Goal: Task Accomplishment & Management: Use online tool/utility

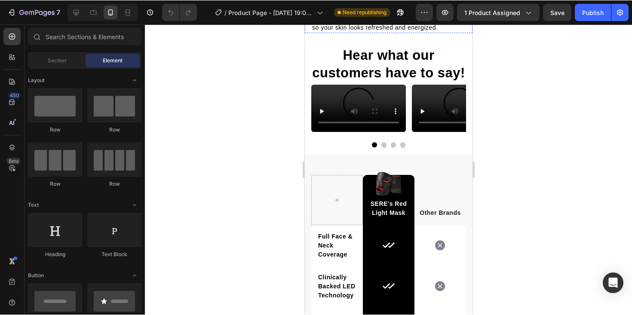
scroll to position [1443, 0]
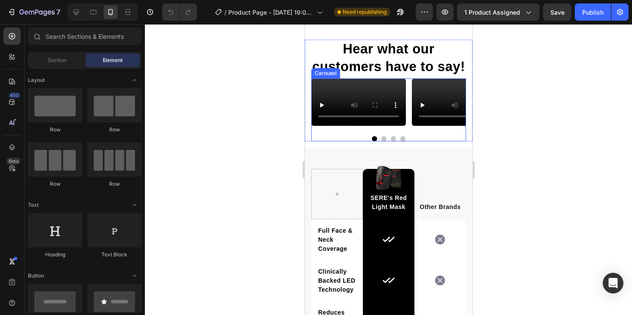
click at [390, 141] on div at bounding box center [388, 138] width 155 height 5
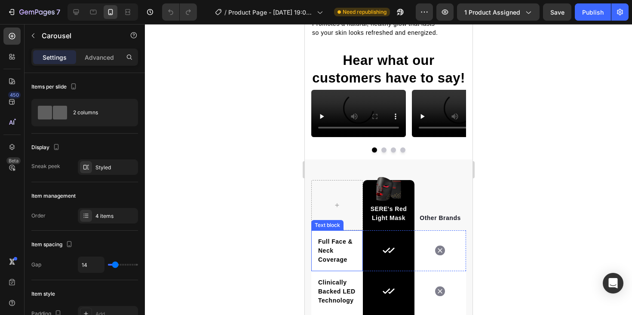
scroll to position [1421, 0]
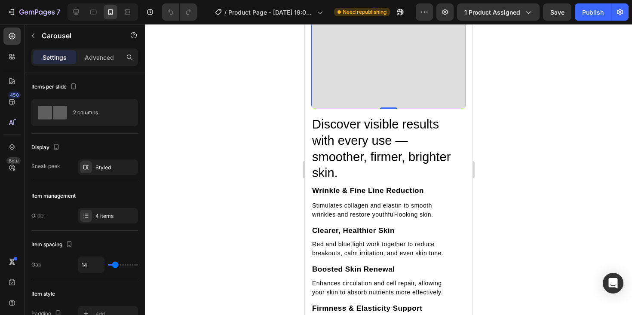
click at [370, 75] on video at bounding box center [388, 5] width 155 height 207
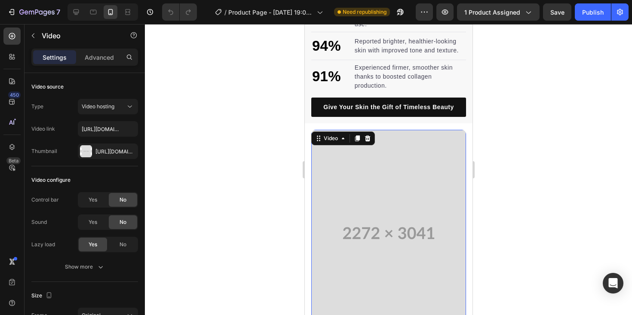
scroll to position [652, 0]
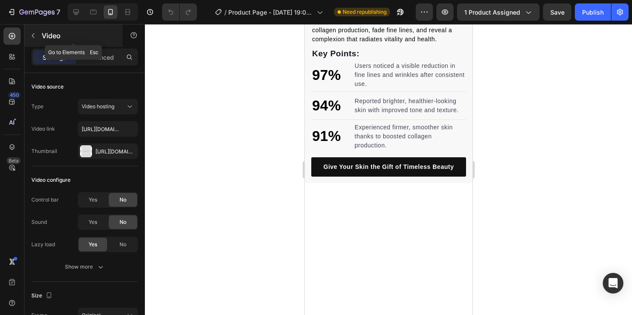
click at [32, 39] on icon "button" at bounding box center [33, 35] width 7 height 7
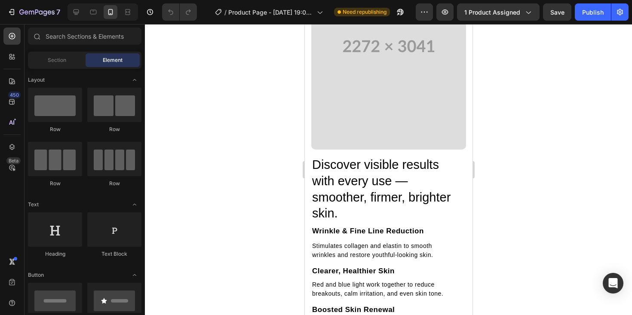
scroll to position [902, 0]
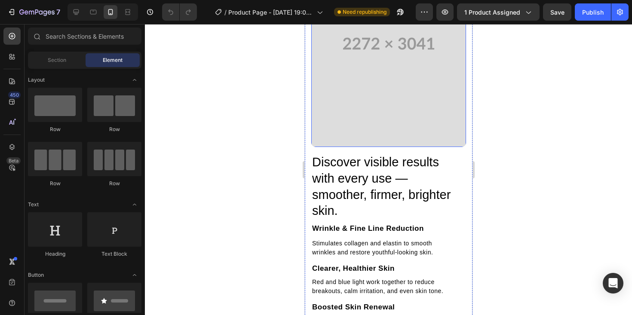
click at [441, 146] on video at bounding box center [388, 43] width 155 height 207
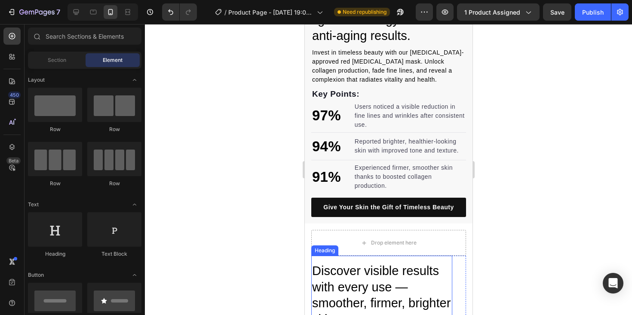
scroll to position [765, 0]
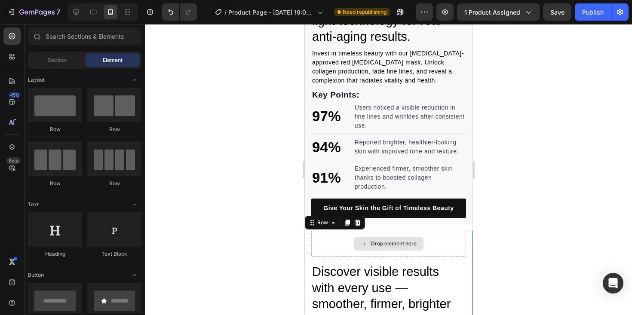
click at [434, 238] on div "Drop element here" at bounding box center [388, 244] width 155 height 26
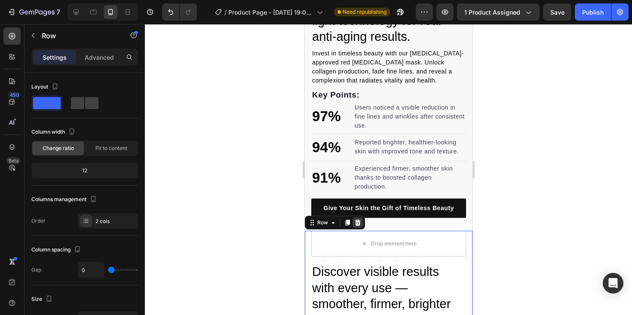
click at [358, 222] on icon at bounding box center [357, 222] width 7 height 7
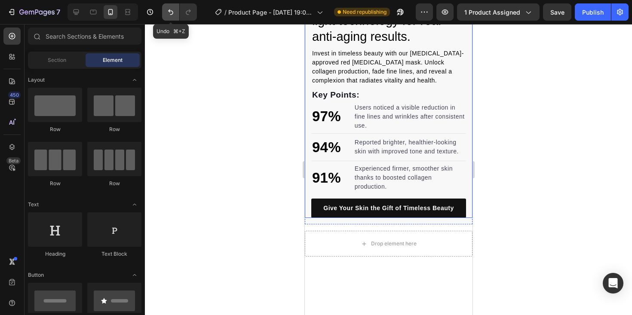
click at [164, 9] on button "Undo/Redo" at bounding box center [170, 11] width 17 height 17
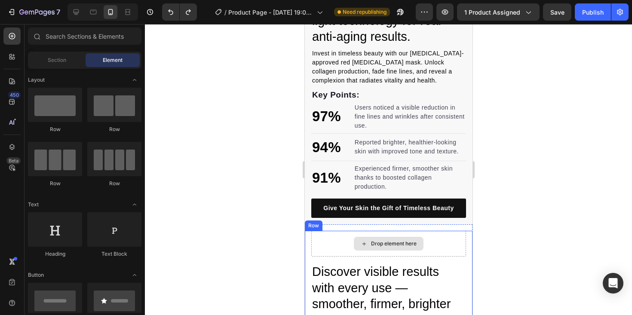
click at [343, 241] on div "Drop element here" at bounding box center [388, 244] width 155 height 26
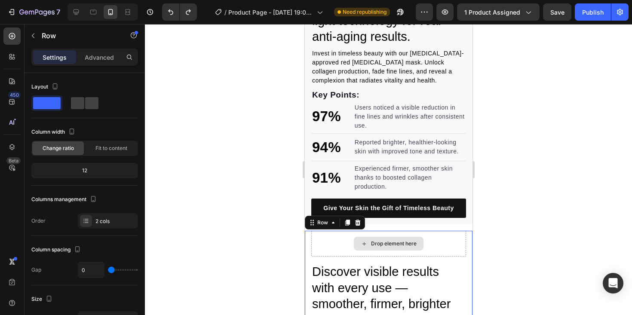
click at [330, 237] on div "Drop element here" at bounding box center [388, 244] width 155 height 26
click at [358, 224] on icon at bounding box center [358, 223] width 6 height 6
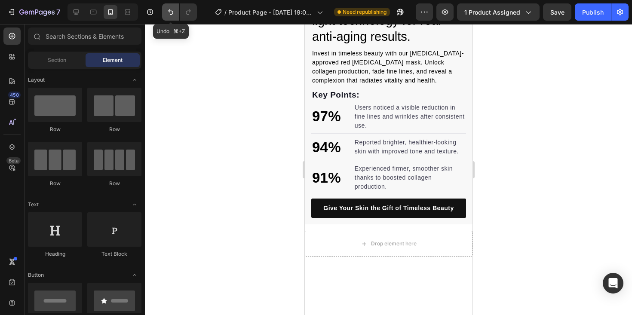
click at [166, 19] on button "Undo/Redo" at bounding box center [170, 11] width 17 height 17
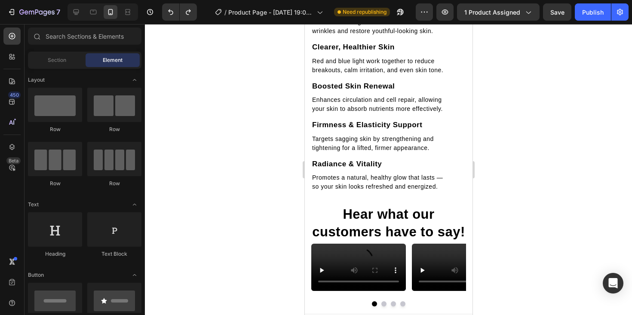
scroll to position [1139, 0]
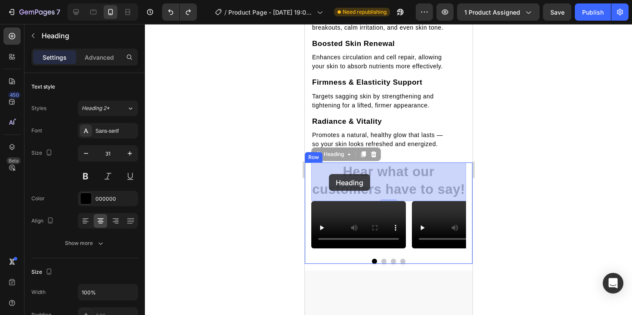
drag, startPoint x: 326, startPoint y: 169, endPoint x: 329, endPoint y: 174, distance: 6.2
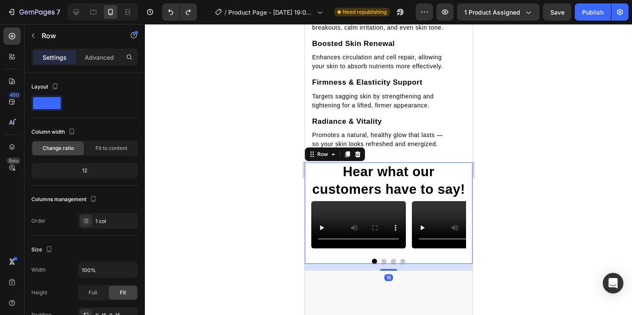
click at [307, 169] on div "Hear what our customers have to say! Heading Video Video Video Video Carousel R…" at bounding box center [389, 213] width 168 height 101
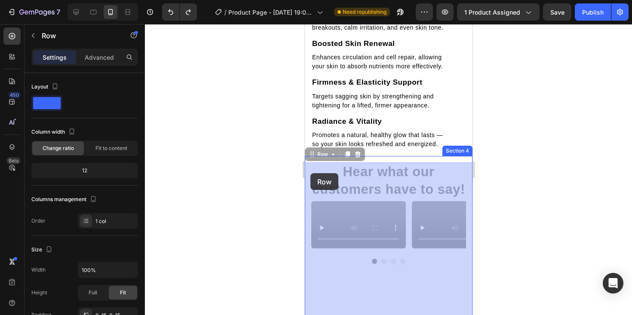
drag, startPoint x: 307, startPoint y: 169, endPoint x: 311, endPoint y: 172, distance: 5.3
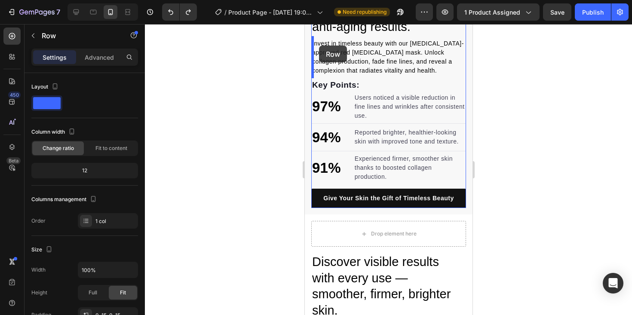
scroll to position [757, 0]
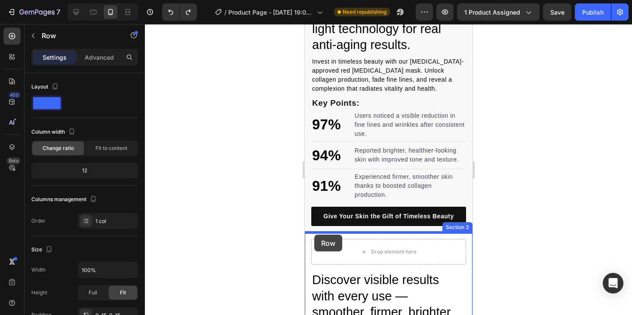
drag, startPoint x: 308, startPoint y: 173, endPoint x: 314, endPoint y: 235, distance: 62.2
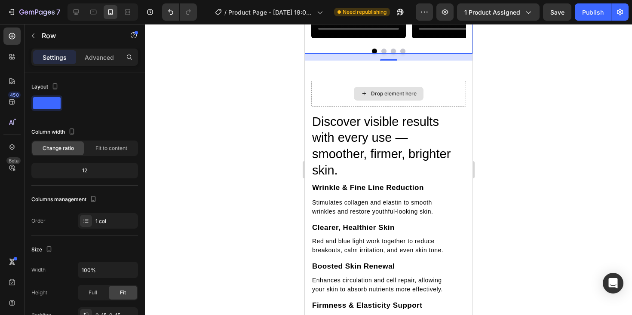
scroll to position [1058, 0]
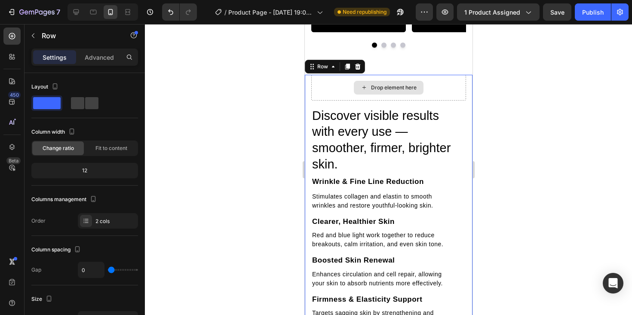
click at [352, 101] on div "Drop element here" at bounding box center [388, 88] width 155 height 26
click at [343, 101] on div "Drop element here" at bounding box center [388, 88] width 155 height 26
click at [360, 101] on div "Drop element here" at bounding box center [388, 88] width 155 height 26
click at [389, 101] on div "Drop element here" at bounding box center [388, 88] width 155 height 26
click at [423, 101] on div "Drop element here" at bounding box center [388, 88] width 155 height 26
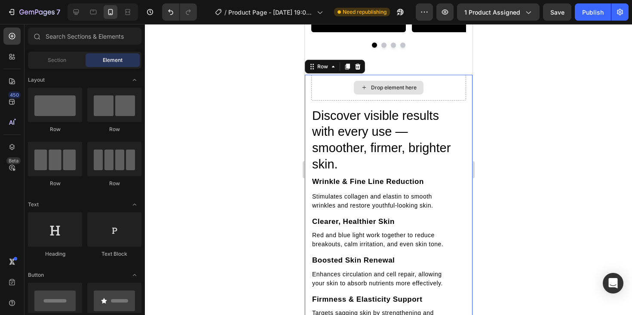
click at [411, 95] on div "Drop element here" at bounding box center [389, 88] width 70 height 14
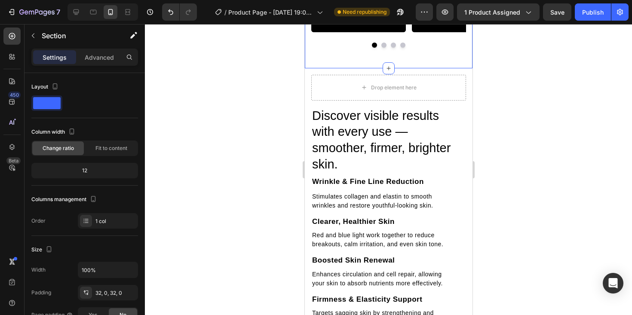
click at [395, 68] on div "Hear what our customers have to say! Heading Video Video Video Video Carousel R…" at bounding box center [389, 0] width 168 height 136
click at [99, 62] on p "Advanced" at bounding box center [99, 57] width 29 height 9
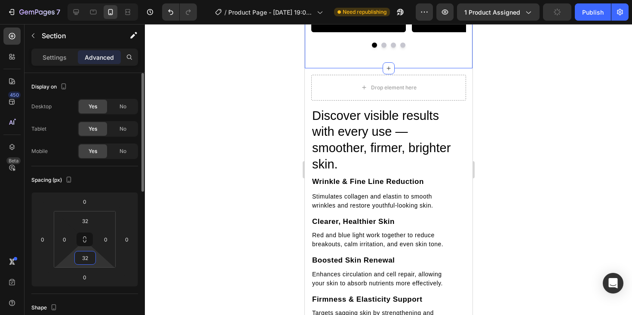
click at [89, 259] on input "32" at bounding box center [85, 258] width 17 height 13
type input "0"
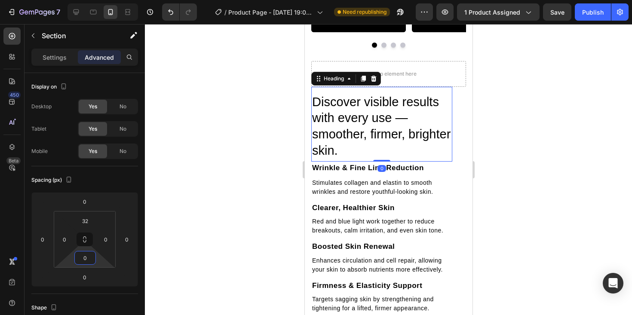
click at [321, 160] on h2 "Discover visible results with every use — smoother, firmer, brighter skin." at bounding box center [381, 126] width 141 height 67
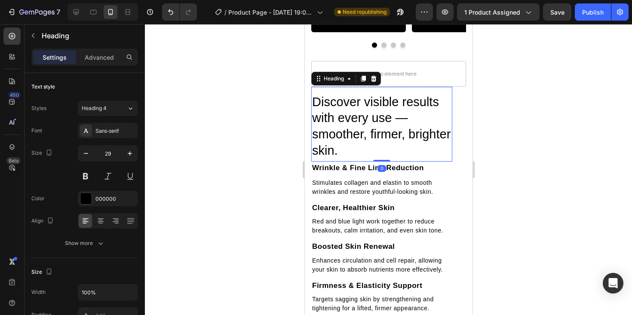
click at [308, 213] on div "Discover visible results with every use — smoother, firmer, brighter skin. Head…" at bounding box center [389, 207] width 168 height 292
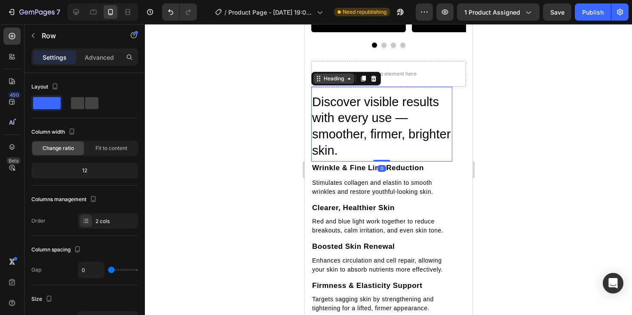
click at [335, 83] on div "Heading" at bounding box center [334, 79] width 24 height 8
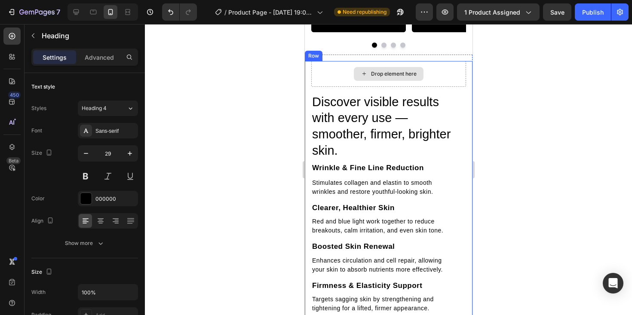
click at [399, 77] on div "Drop element here" at bounding box center [394, 74] width 46 height 7
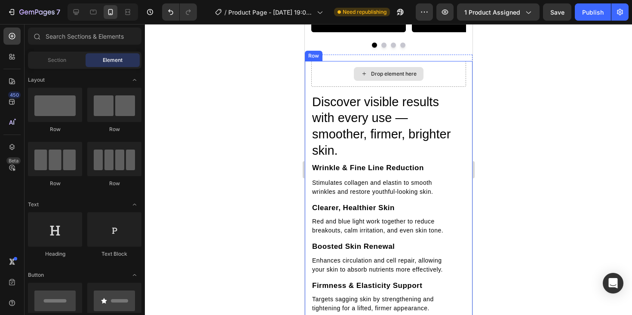
click at [327, 87] on div "Drop element here" at bounding box center [388, 74] width 155 height 26
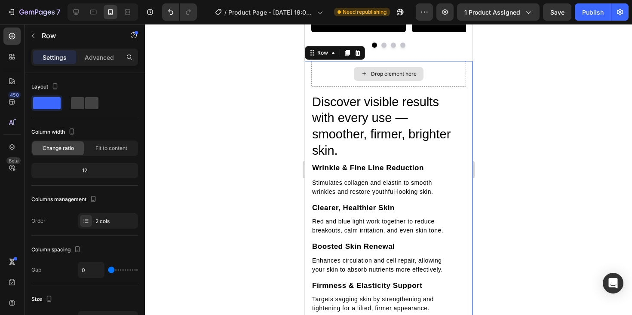
click at [339, 87] on div "Drop element here" at bounding box center [388, 74] width 155 height 26
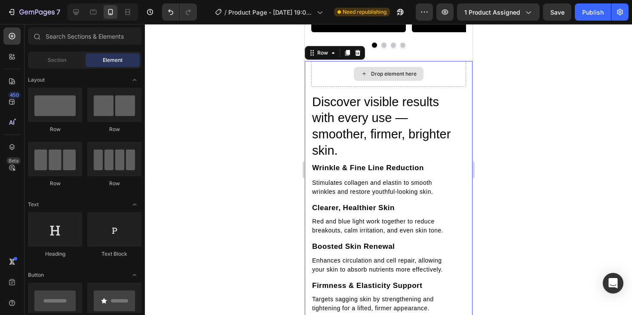
click at [355, 81] on div "Drop element here" at bounding box center [389, 74] width 70 height 14
click at [368, 81] on div "Drop element here" at bounding box center [389, 74] width 70 height 14
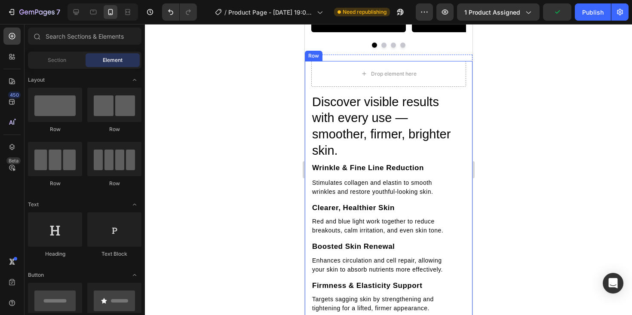
click at [264, 145] on div at bounding box center [388, 169] width 487 height 291
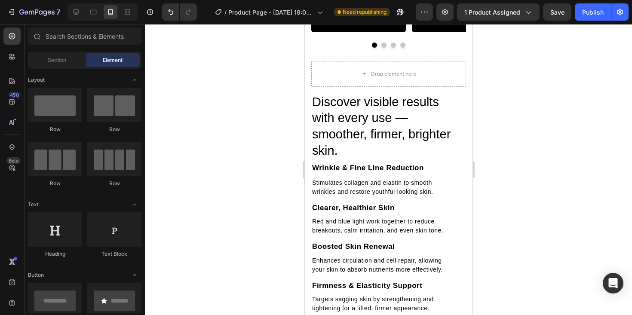
click at [212, 156] on div at bounding box center [388, 169] width 487 height 291
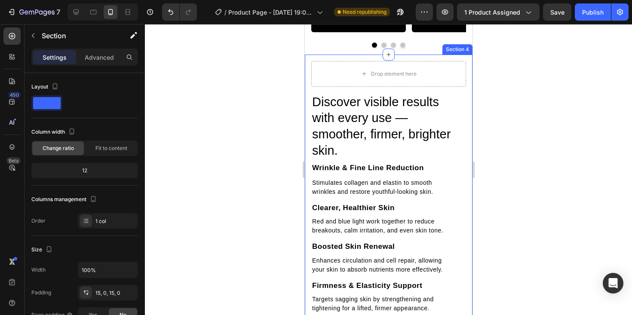
click at [349, 179] on div "Discover visible results with every use — smoother, firmer, brighter skin. Head…" at bounding box center [389, 207] width 168 height 305
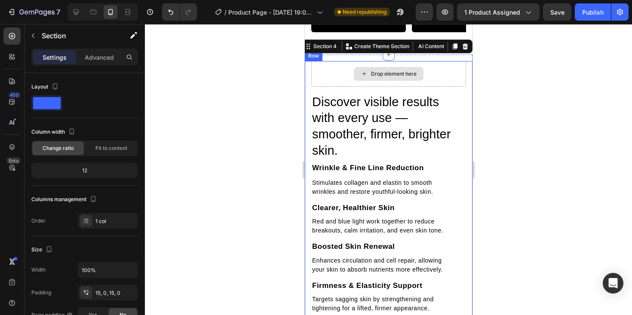
click at [334, 87] on div "Drop element here" at bounding box center [388, 74] width 155 height 26
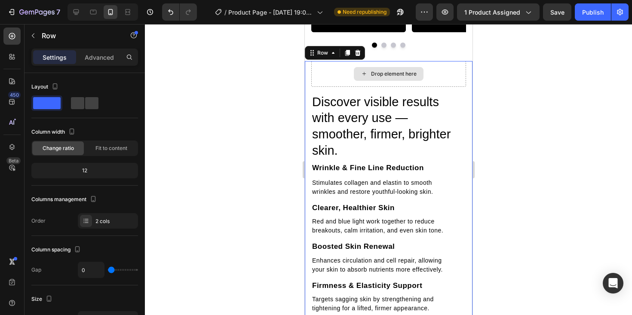
click at [457, 87] on div "Drop element here" at bounding box center [388, 74] width 155 height 26
click at [400, 77] on div "Drop element here" at bounding box center [394, 74] width 46 height 7
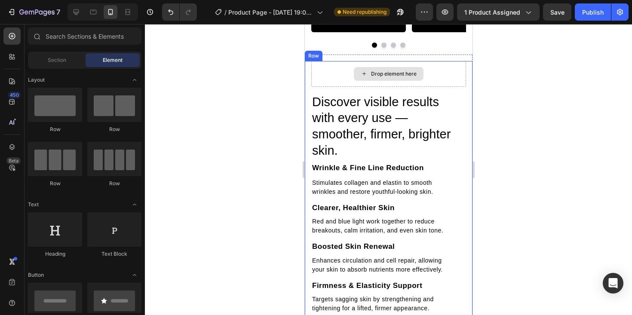
click at [400, 77] on div "Drop element here" at bounding box center [394, 74] width 46 height 7
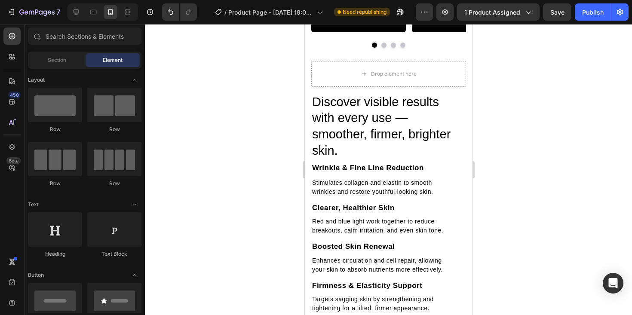
click at [506, 197] on div at bounding box center [388, 169] width 487 height 291
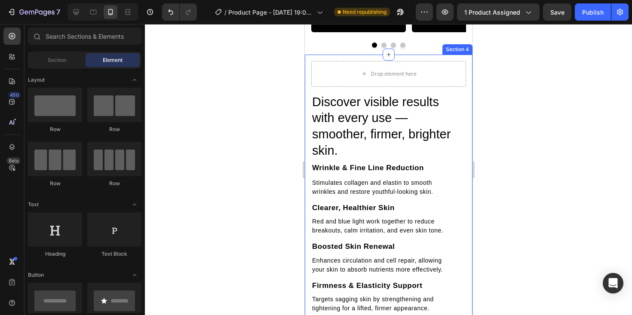
click at [463, 179] on div "Discover visible results with every use — smoother, firmer, brighter skin. Head…" at bounding box center [389, 207] width 168 height 305
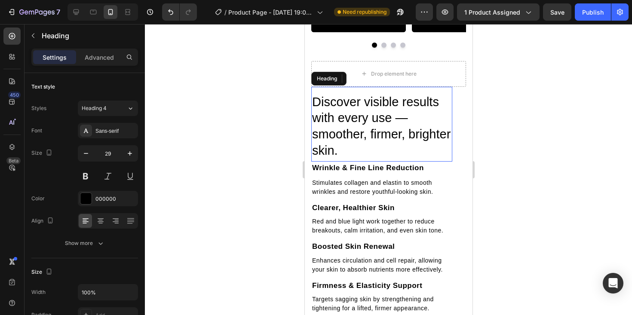
click at [323, 162] on div "Discover visible results with every use — smoother, firmer, brighter skin. Head…" at bounding box center [381, 124] width 141 height 75
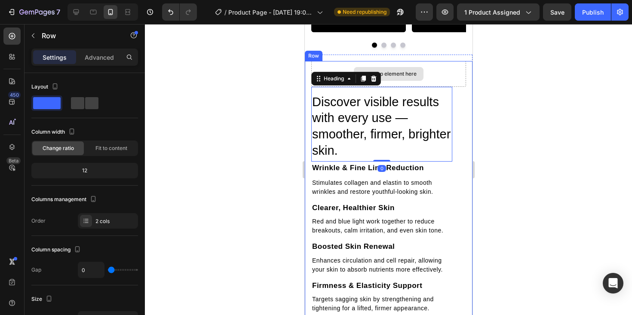
click at [327, 87] on div "Drop element here" at bounding box center [388, 74] width 155 height 26
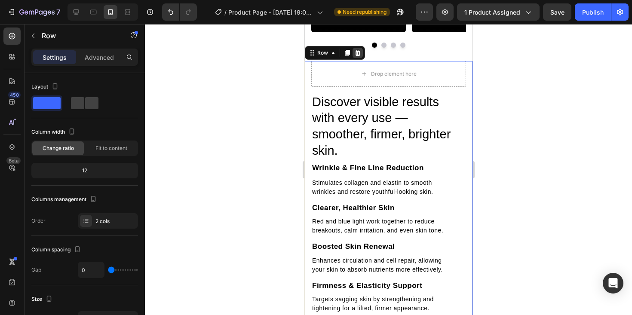
click at [360, 56] on icon at bounding box center [357, 52] width 7 height 7
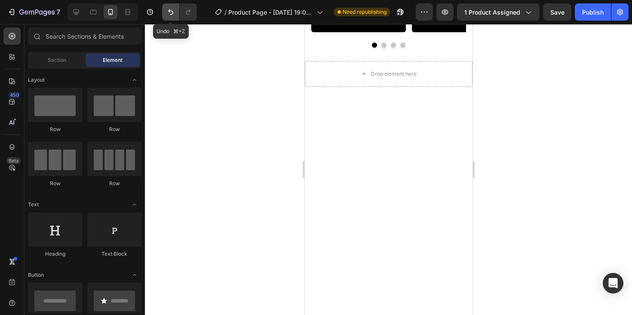
click at [170, 8] on icon "Undo/Redo" at bounding box center [171, 12] width 9 height 9
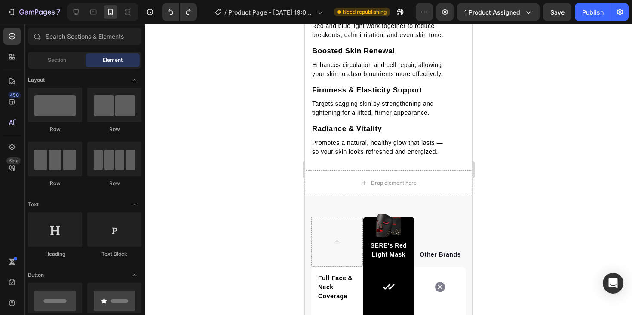
scroll to position [1468, 0]
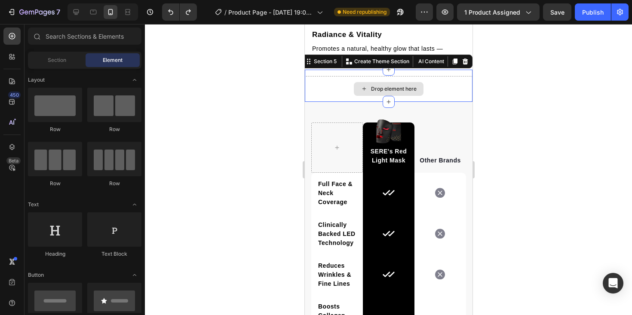
click at [327, 85] on div "Drop element here" at bounding box center [389, 89] width 168 height 26
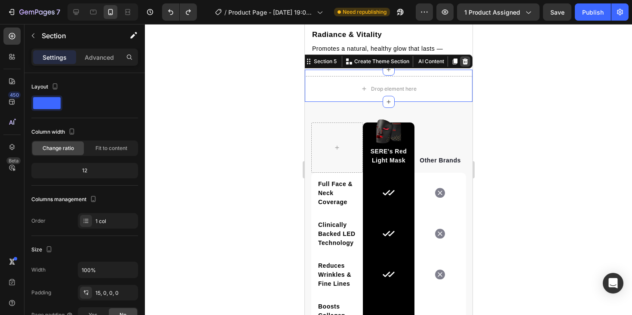
click at [466, 63] on icon at bounding box center [466, 61] width 6 height 6
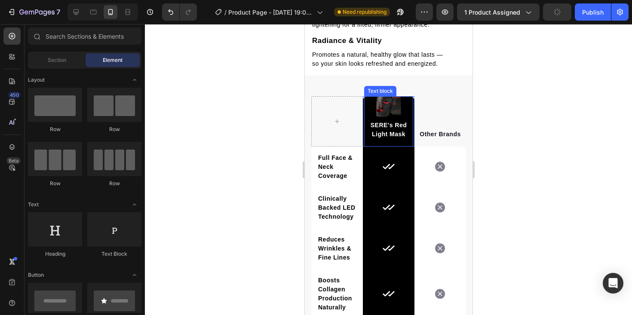
scroll to position [1376, 0]
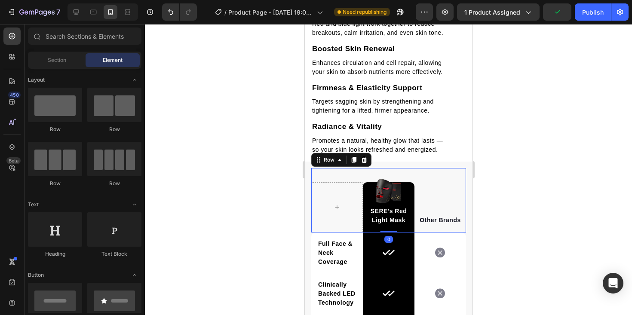
click at [337, 169] on div "Image SERE's Red Light Mask Text block Row Other Brands Text block Row 0" at bounding box center [388, 200] width 155 height 65
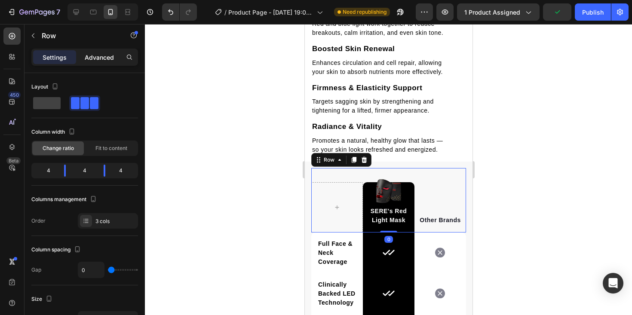
click at [95, 56] on p "Advanced" at bounding box center [99, 57] width 29 height 9
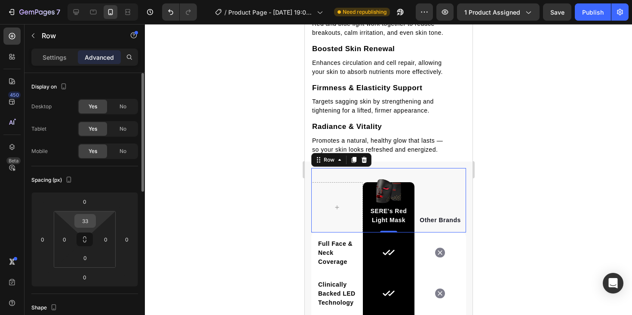
click at [92, 220] on input "33" at bounding box center [85, 221] width 17 height 13
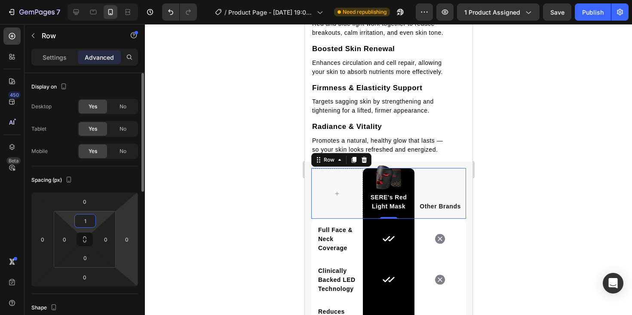
type input "15"
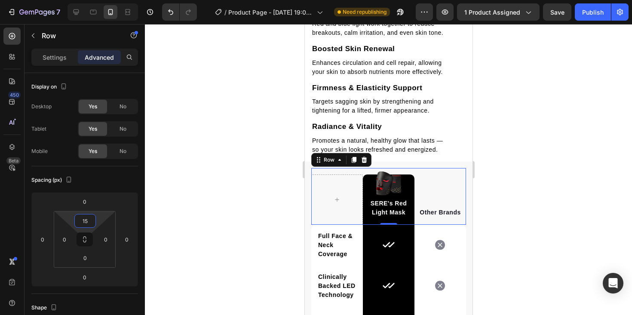
click at [241, 172] on div at bounding box center [388, 169] width 487 height 291
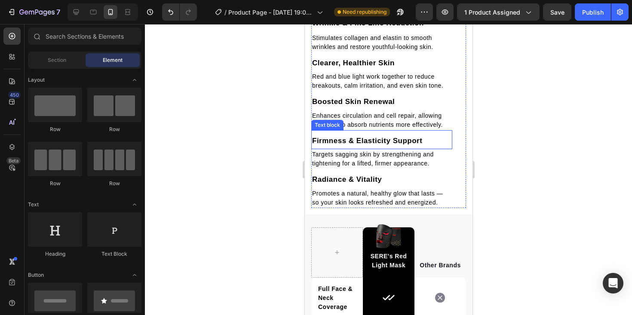
scroll to position [1298, 0]
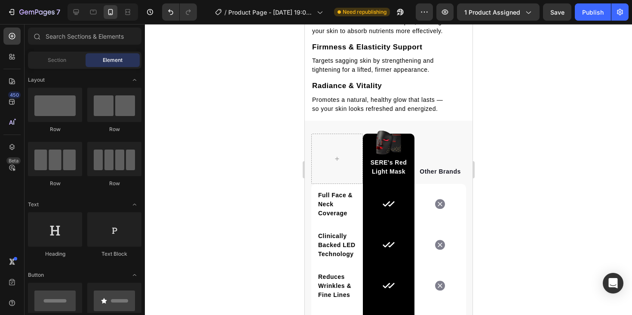
click at [542, 100] on div at bounding box center [388, 169] width 487 height 291
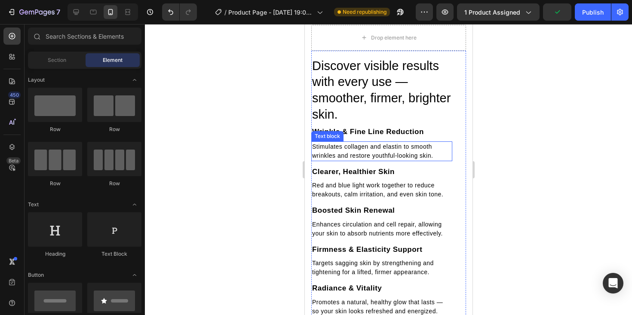
scroll to position [1001, 0]
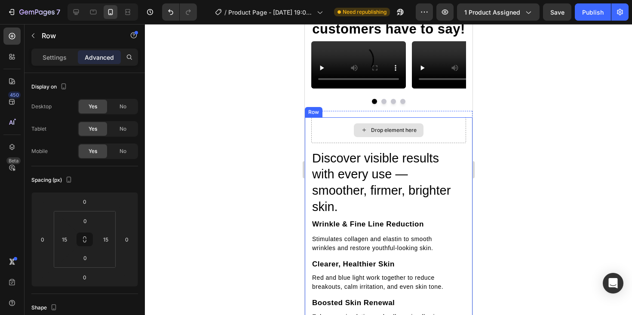
click at [453, 143] on div "Drop element here" at bounding box center [388, 130] width 155 height 26
click at [307, 260] on div "Discover visible results with every use — smoother, firmer, brighter skin. Head…" at bounding box center [389, 263] width 168 height 292
click at [335, 143] on div "Drop element here" at bounding box center [388, 130] width 155 height 26
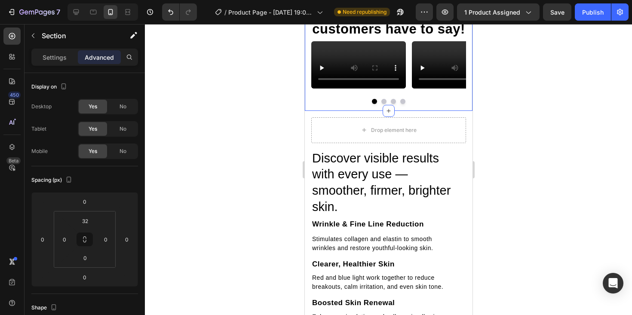
click at [420, 111] on div "Hear what our customers have to say! Heading Video Video Video Video Carousel R…" at bounding box center [389, 57] width 168 height 108
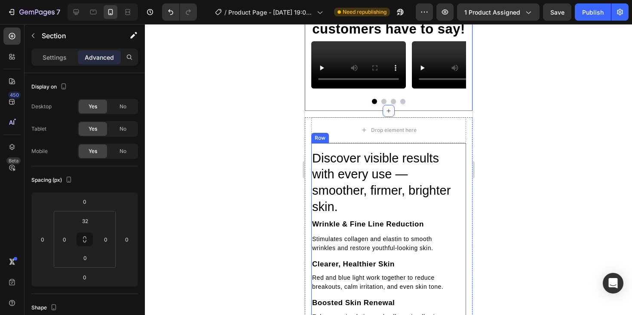
click at [454, 277] on div "Discover visible results with every use — smoother, firmer, brighter skin. Head…" at bounding box center [388, 276] width 155 height 266
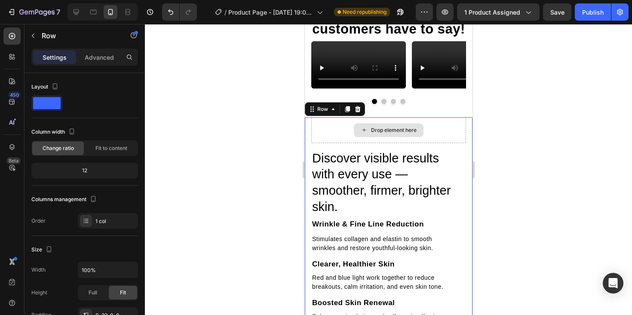
click at [444, 143] on div "Drop element here" at bounding box center [388, 130] width 155 height 26
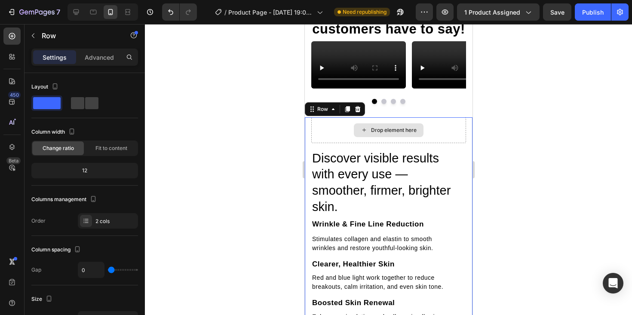
click at [370, 137] on div "Drop element here" at bounding box center [389, 130] width 70 height 14
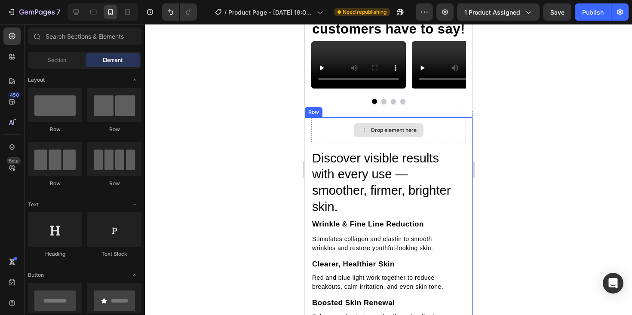
click at [369, 137] on div "Drop element here" at bounding box center [389, 130] width 70 height 14
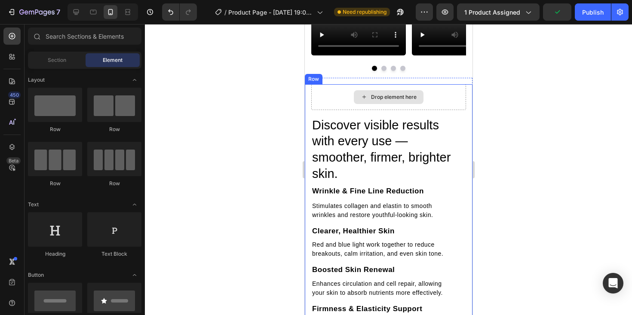
scroll to position [1036, 0]
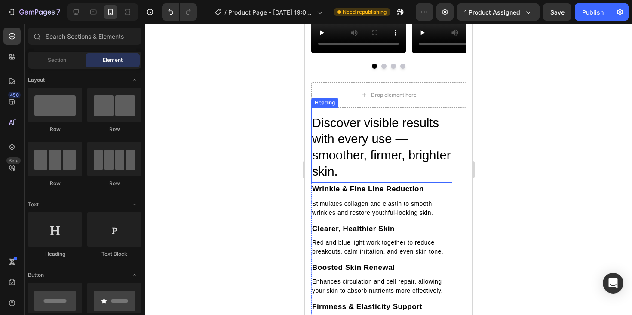
click at [350, 181] on h2 "Discover visible results with every use — smoother, firmer, brighter skin." at bounding box center [381, 147] width 141 height 67
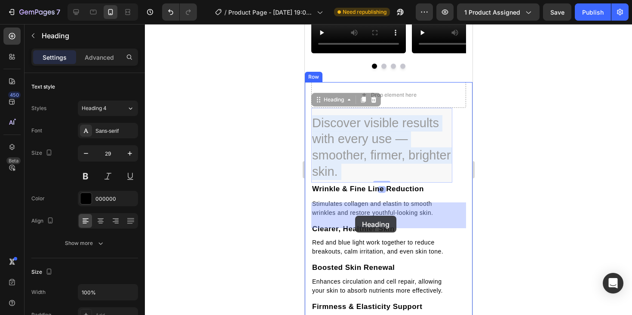
drag, startPoint x: 342, startPoint y: 236, endPoint x: 355, endPoint y: 216, distance: 23.6
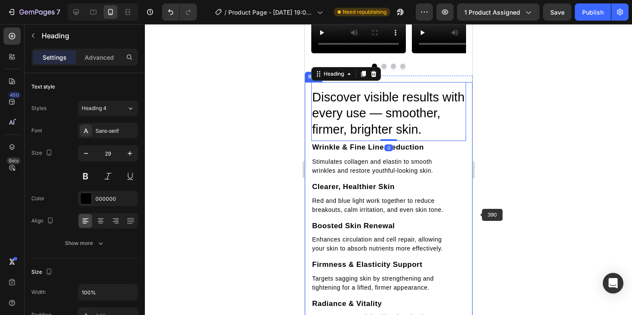
click at [478, 215] on div at bounding box center [388, 169] width 487 height 291
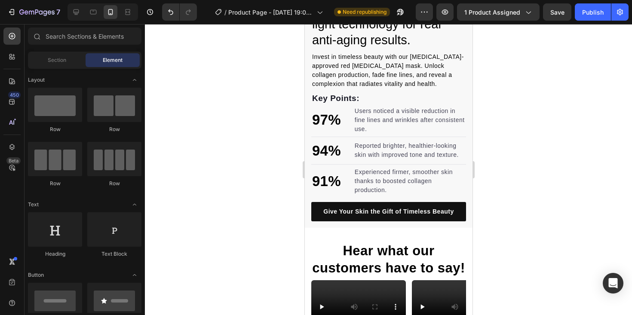
scroll to position [762, 0]
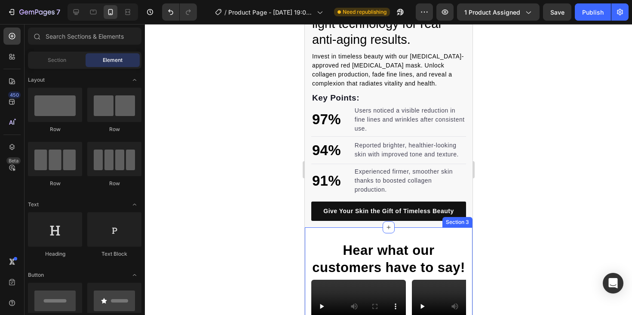
click at [434, 237] on div "Hear what our customers have to say! Heading Video Video Video Video Carousel R…" at bounding box center [389, 289] width 168 height 122
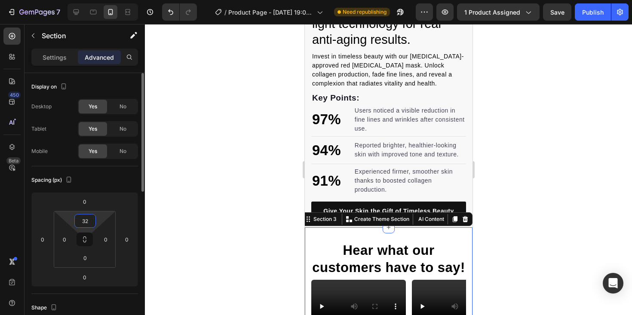
click at [84, 225] on input "32" at bounding box center [85, 221] width 17 height 13
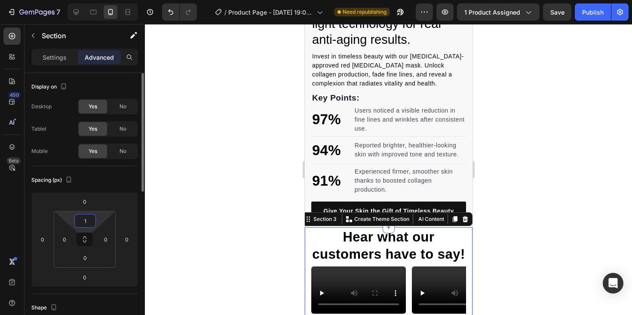
type input "15"
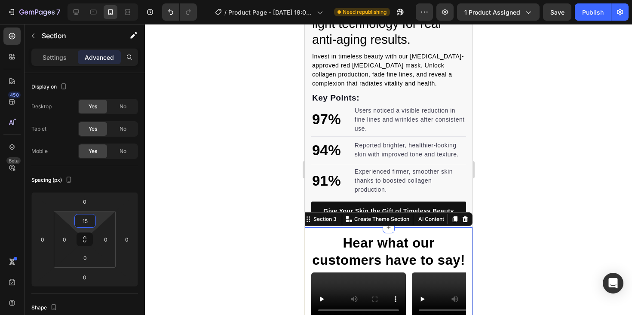
click at [220, 162] on div at bounding box center [388, 169] width 487 height 291
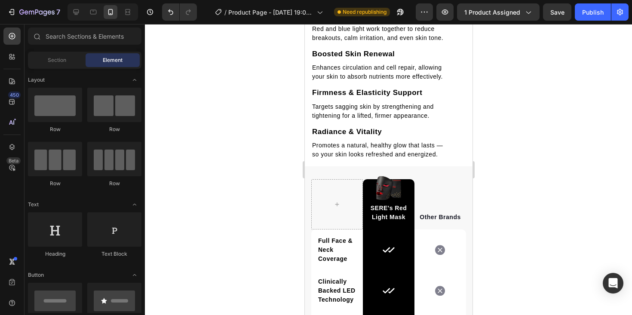
scroll to position [1035, 0]
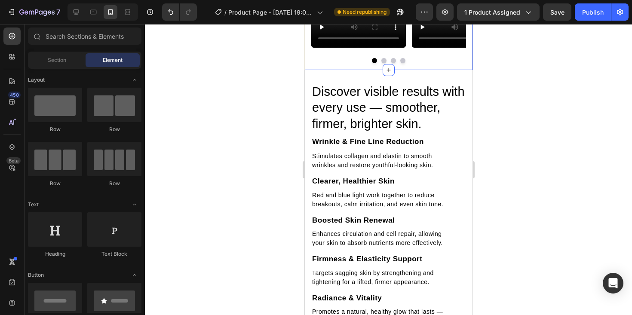
click at [342, 70] on div "Hear what our customers have to say! Heading Video Video Video Video Carousel R…" at bounding box center [389, 16] width 168 height 108
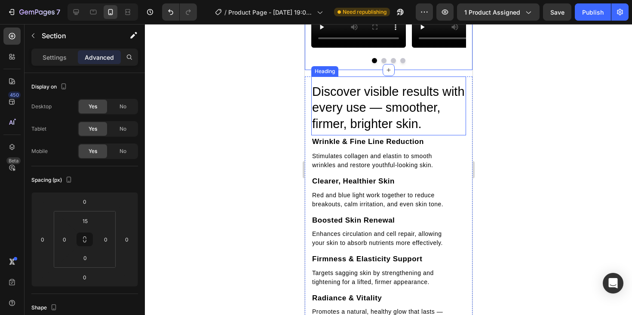
click at [339, 136] on div "Discover visible results with every use — smoother, firmer, brighter skin. Head…" at bounding box center [388, 106] width 155 height 59
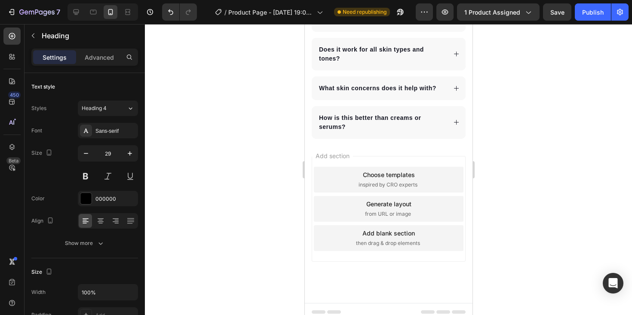
scroll to position [1988, 0]
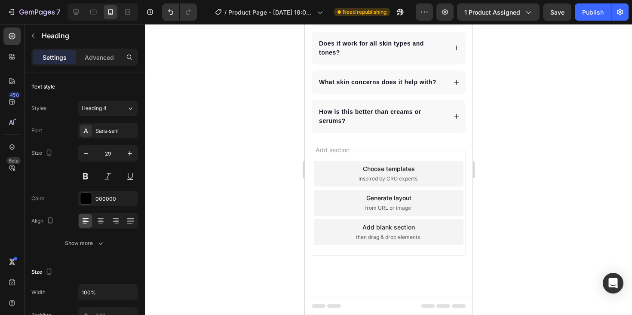
click at [534, 154] on div at bounding box center [388, 169] width 487 height 291
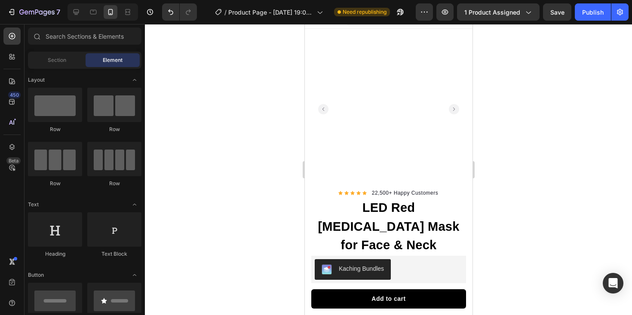
scroll to position [0, 0]
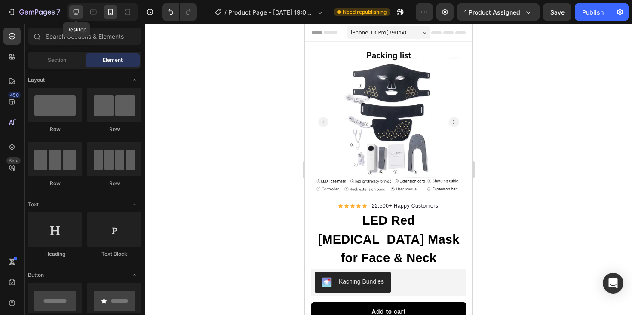
click at [75, 9] on icon at bounding box center [76, 12] width 9 height 9
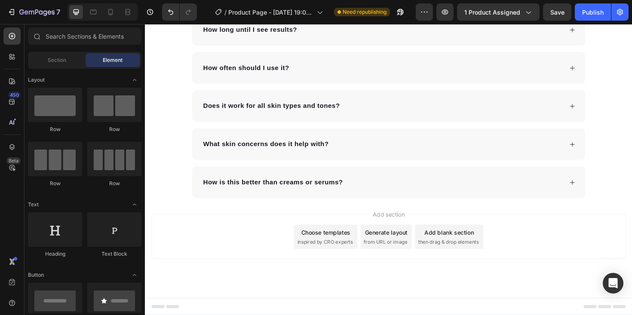
scroll to position [1590, 0]
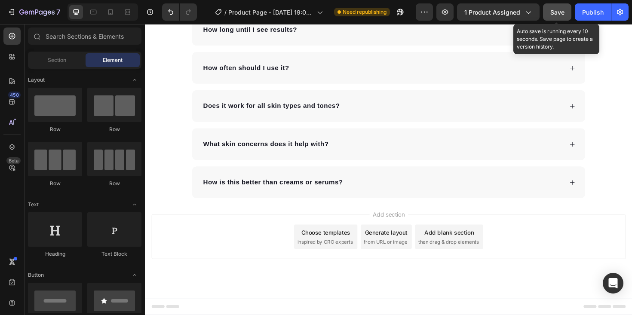
click at [558, 9] on span "Save" at bounding box center [558, 12] width 14 height 7
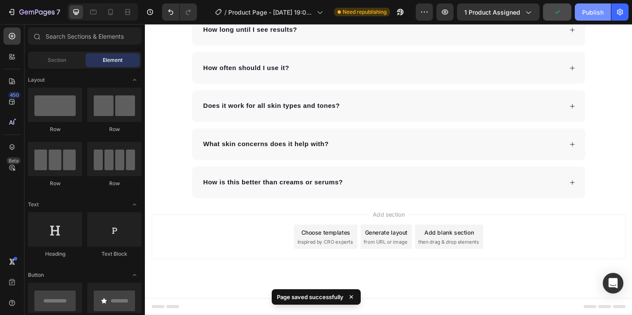
click at [594, 11] on div "Publish" at bounding box center [594, 12] width 22 height 9
